Goal: Task Accomplishment & Management: Complete application form

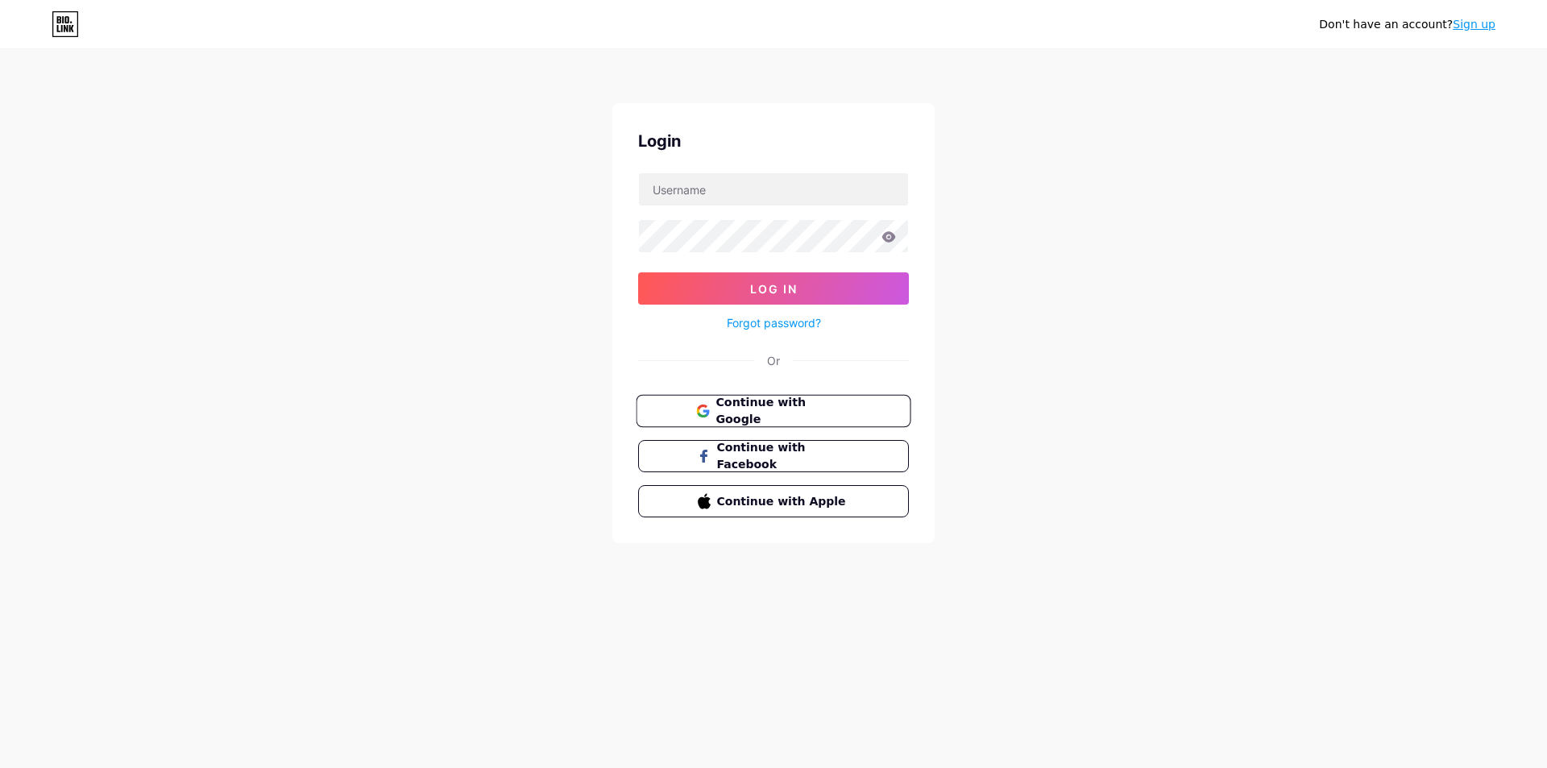
click at [737, 401] on span "Continue with Google" at bounding box center [783, 411] width 135 height 35
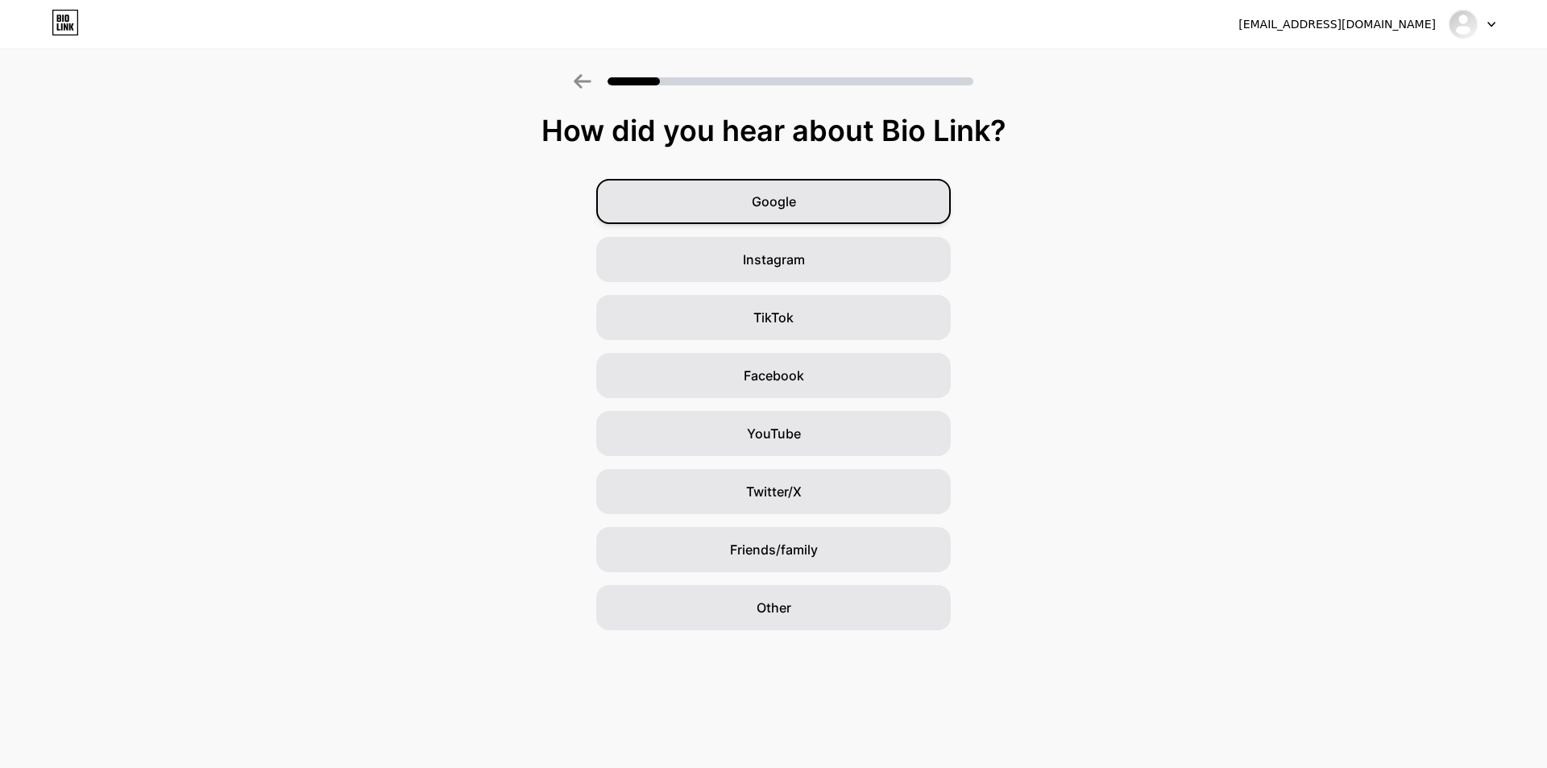
click at [806, 201] on div "Google" at bounding box center [773, 201] width 355 height 45
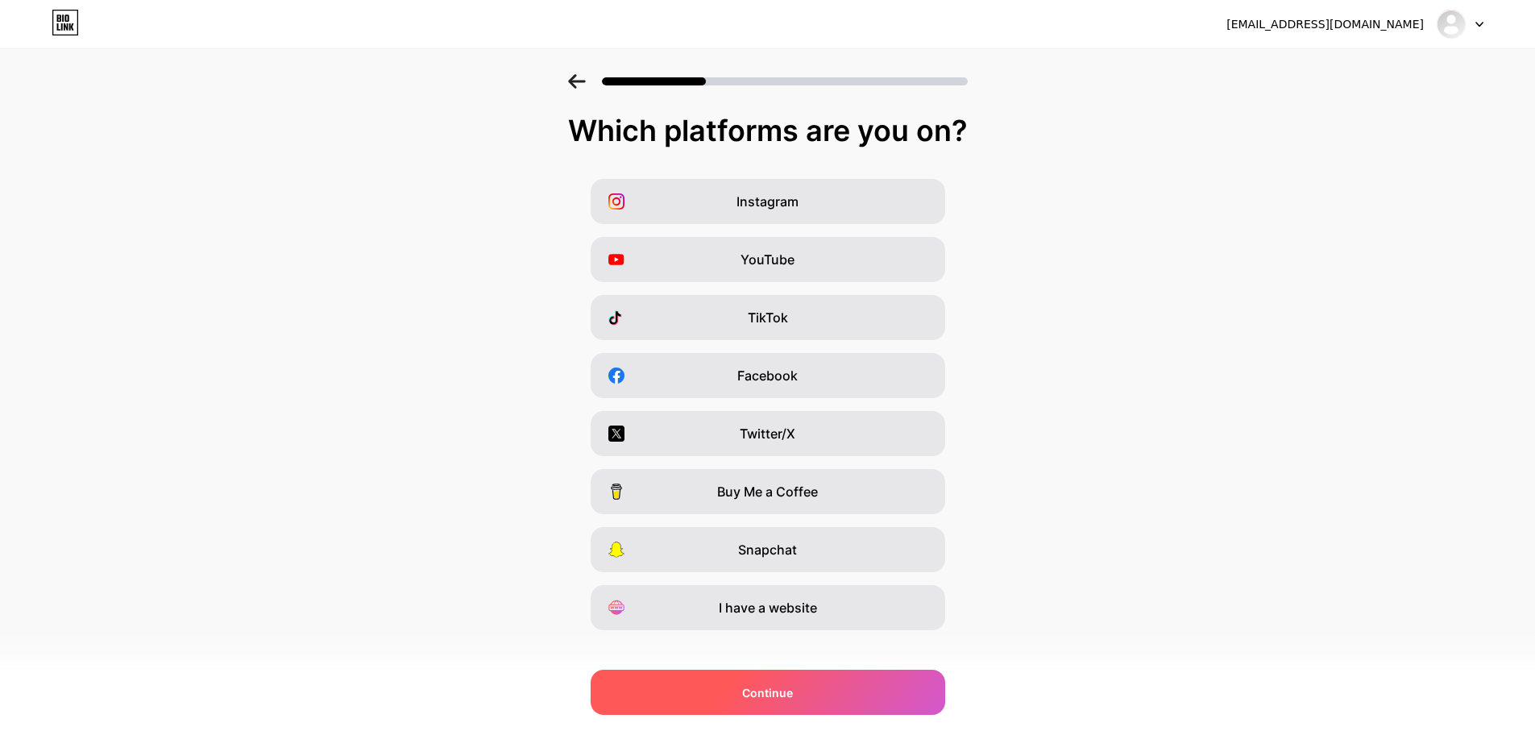
click at [804, 692] on div "Continue" at bounding box center [768, 692] width 355 height 45
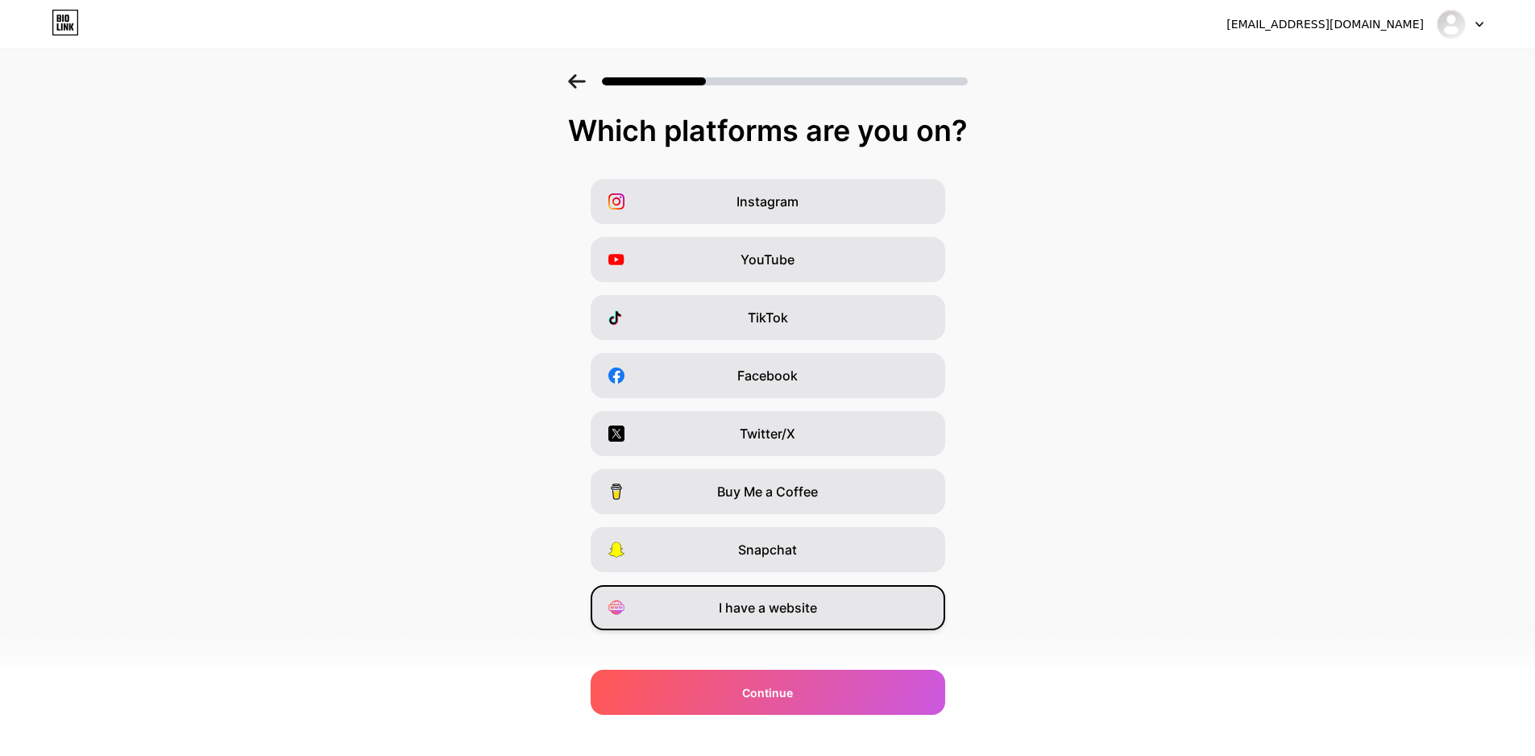
click at [816, 622] on div "I have a website" at bounding box center [768, 607] width 355 height 45
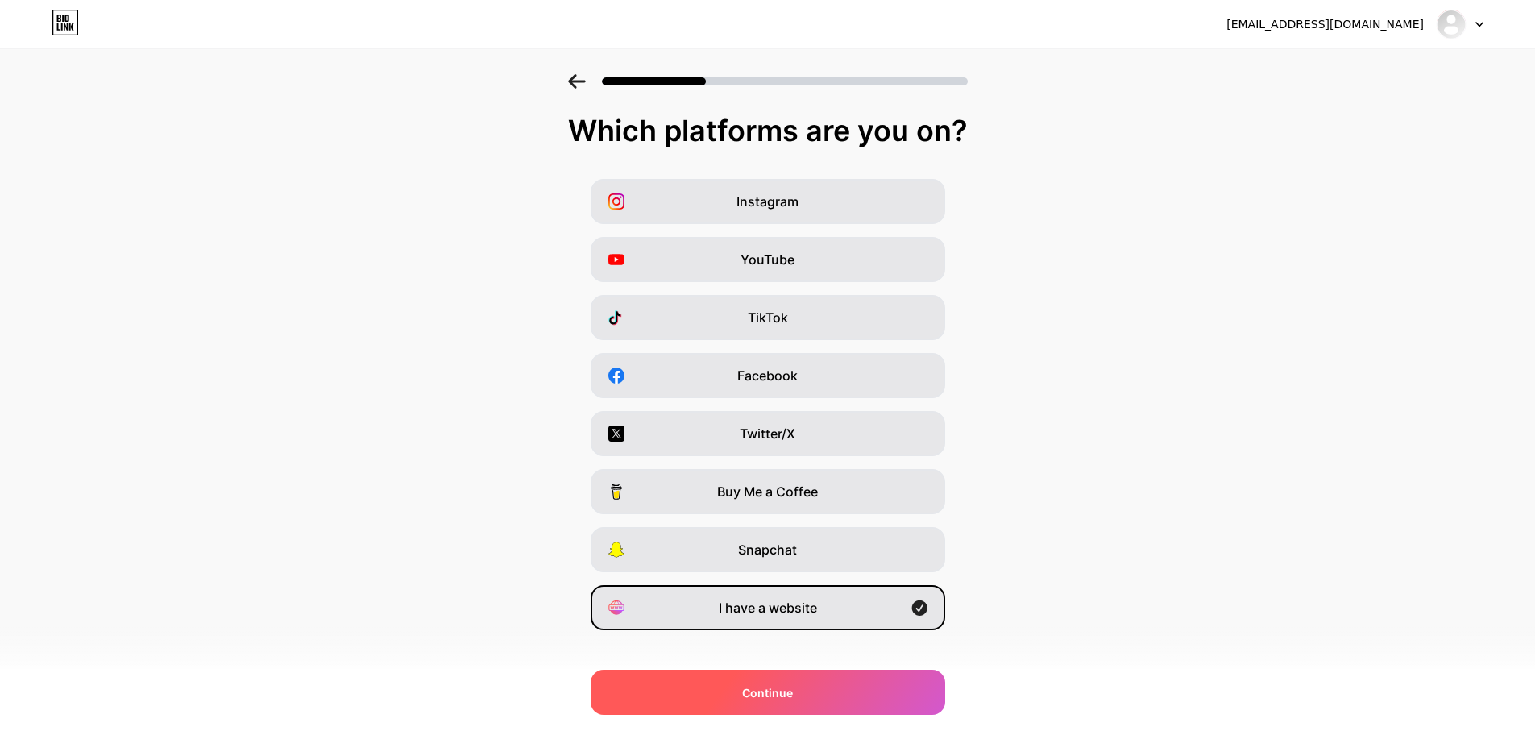
click at [849, 695] on div "Continue" at bounding box center [768, 692] width 355 height 45
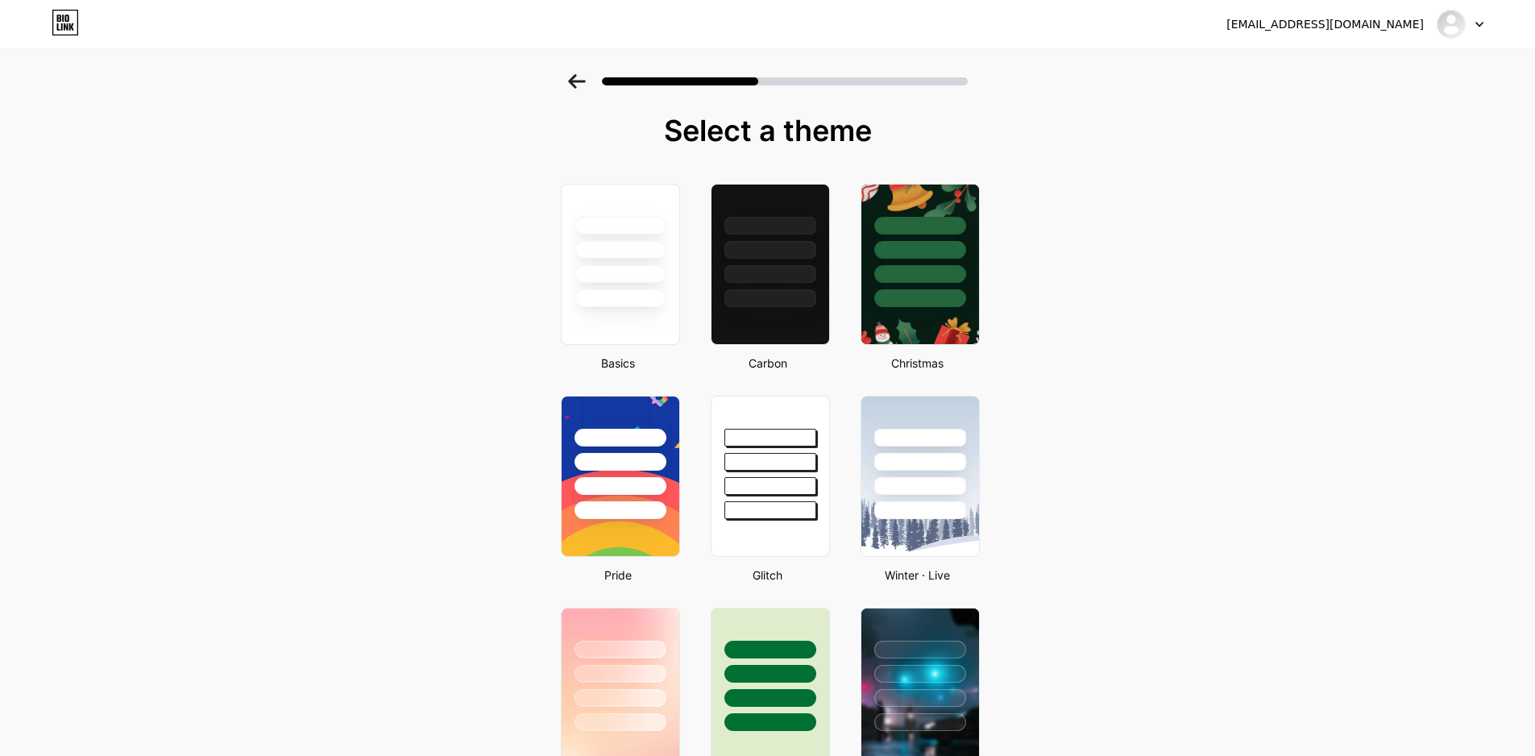
drag, startPoint x: 1547, startPoint y: 3, endPoint x: 1169, endPoint y: 213, distance: 432.2
